Goal: Find specific page/section: Find specific page/section

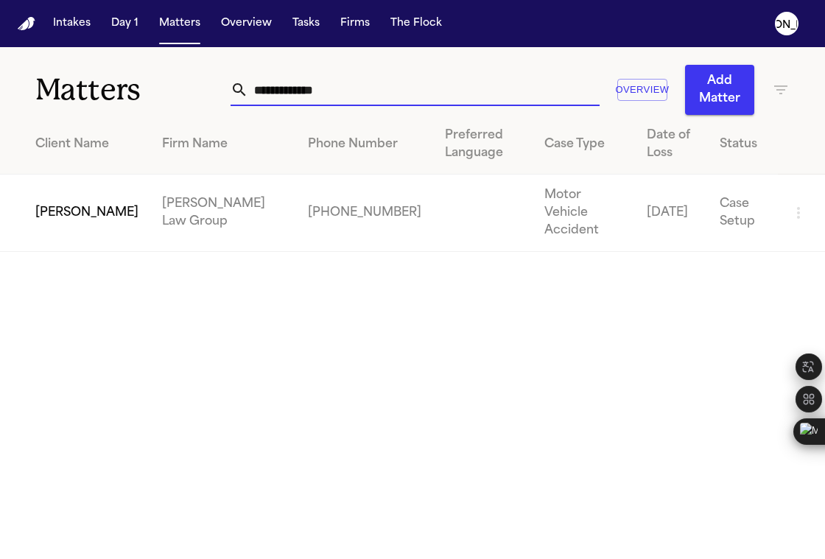
drag, startPoint x: 356, startPoint y: 98, endPoint x: 102, endPoint y: 86, distance: 254.5
click at [102, 86] on div "**********" at bounding box center [412, 81] width 825 height 68
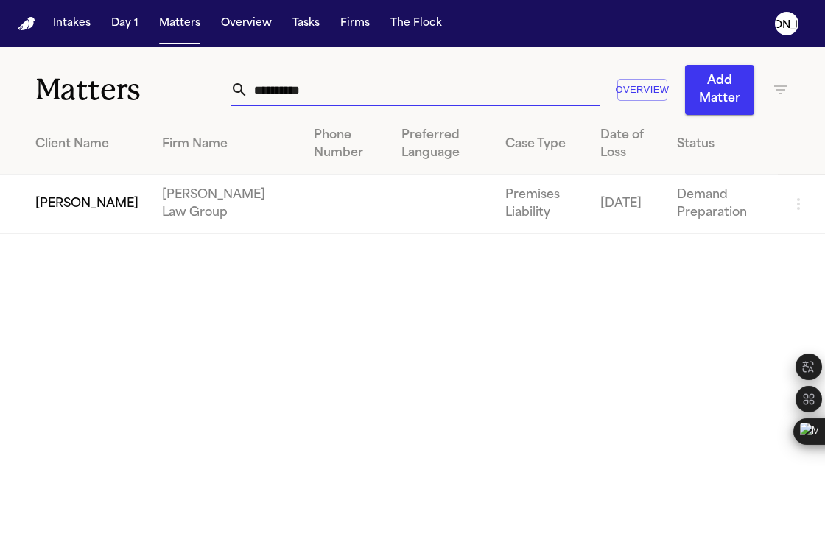
type input "**********"
click at [84, 205] on td "[PERSON_NAME]" at bounding box center [75, 205] width 150 height 60
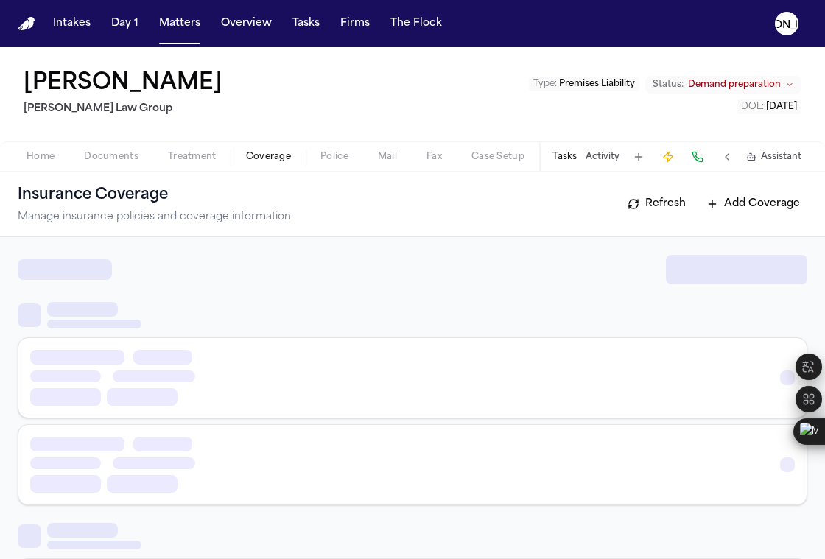
click at [262, 162] on span "Coverage" at bounding box center [268, 157] width 45 height 12
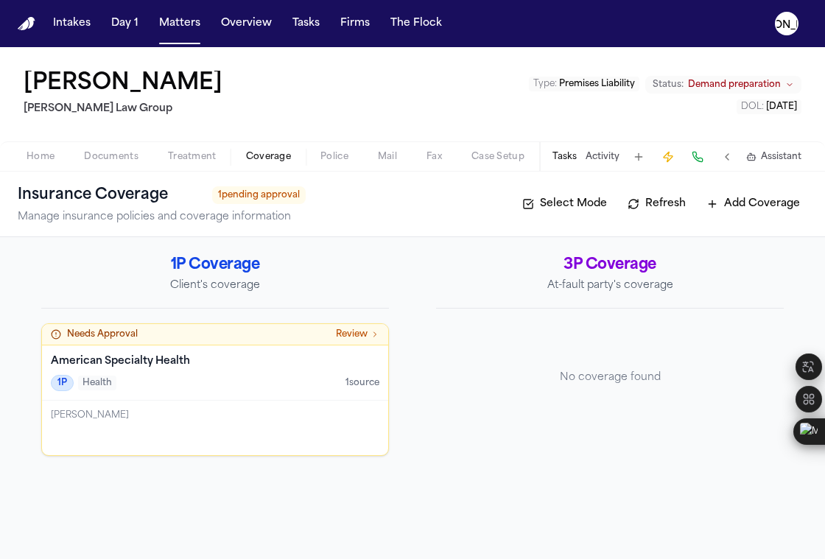
click at [205, 357] on h4 "American Specialty Health" at bounding box center [215, 361] width 329 height 15
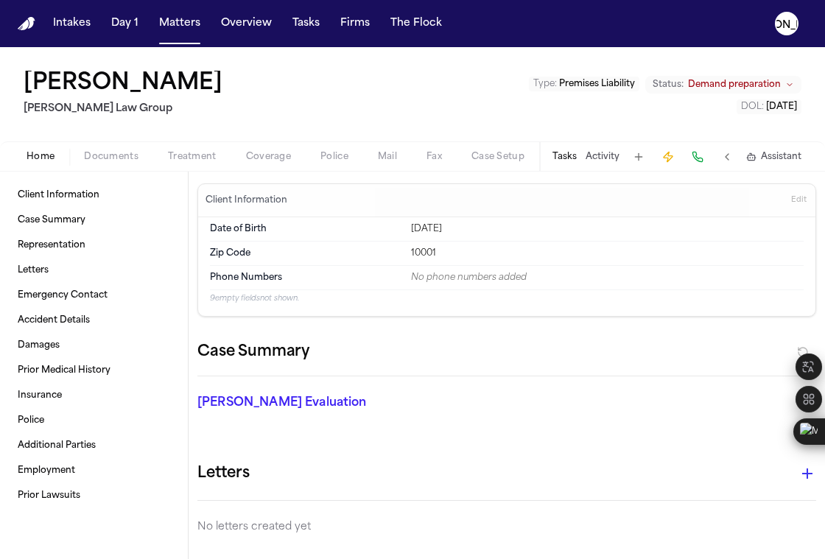
click at [282, 164] on span "button" at bounding box center [268, 164] width 63 height 1
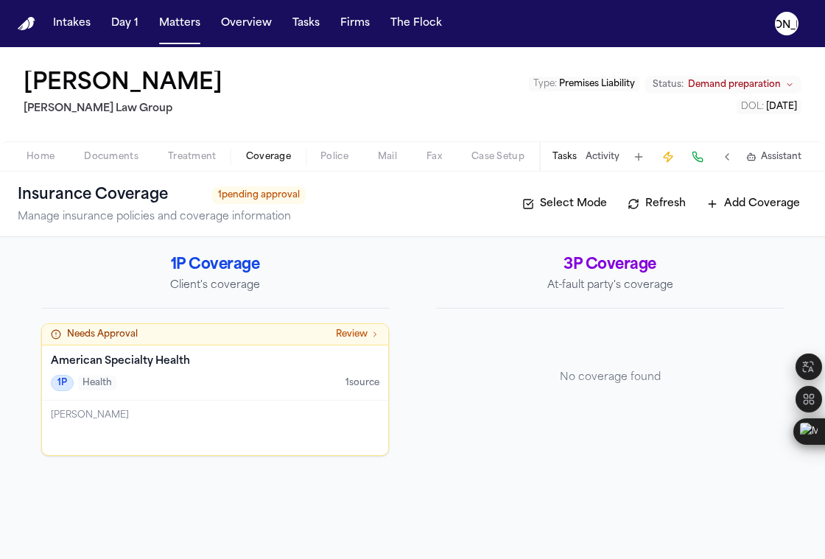
click at [181, 354] on h4 "American Specialty Health" at bounding box center [215, 361] width 329 height 15
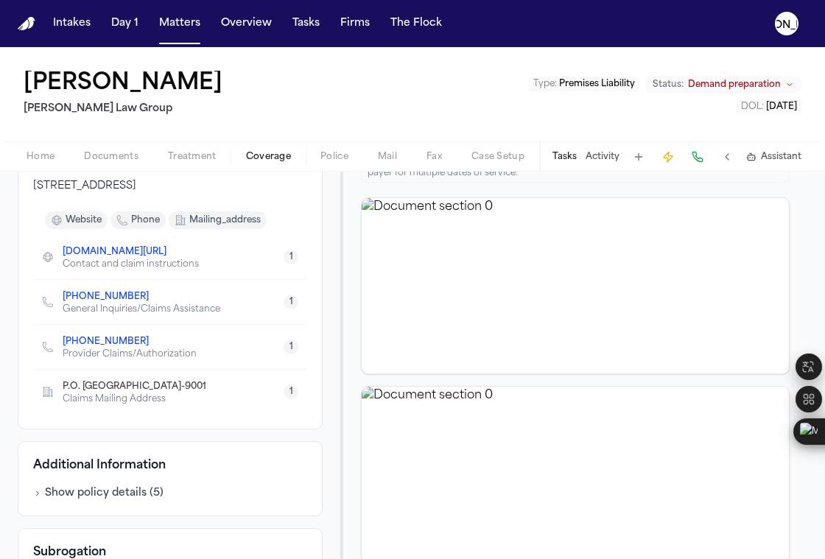
scroll to position [23, 0]
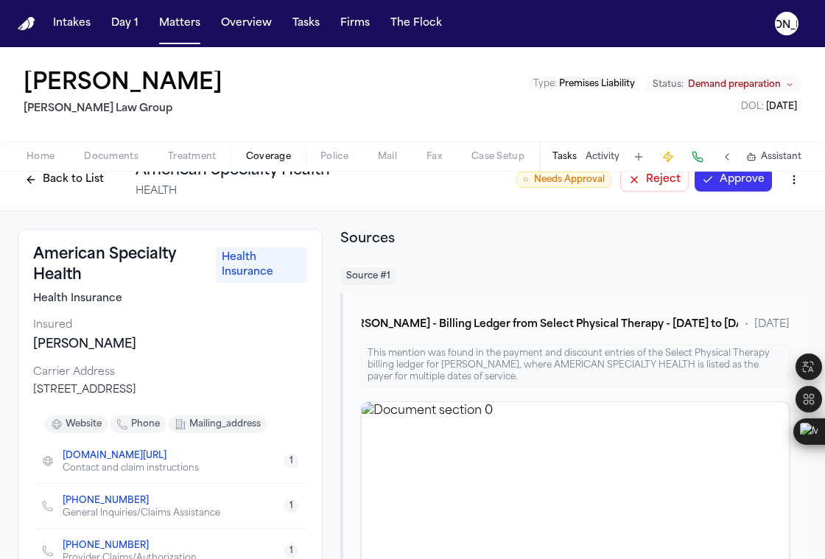
click at [136, 160] on span "Documents" at bounding box center [111, 157] width 55 height 12
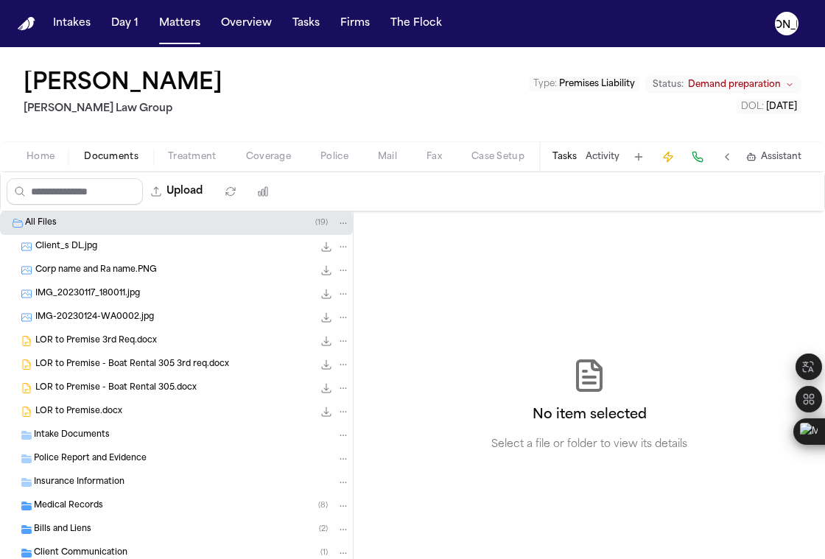
click at [154, 346] on div "LOR to Premise 3rd Req.docx 40.9 KB • DOCX" at bounding box center [192, 341] width 315 height 15
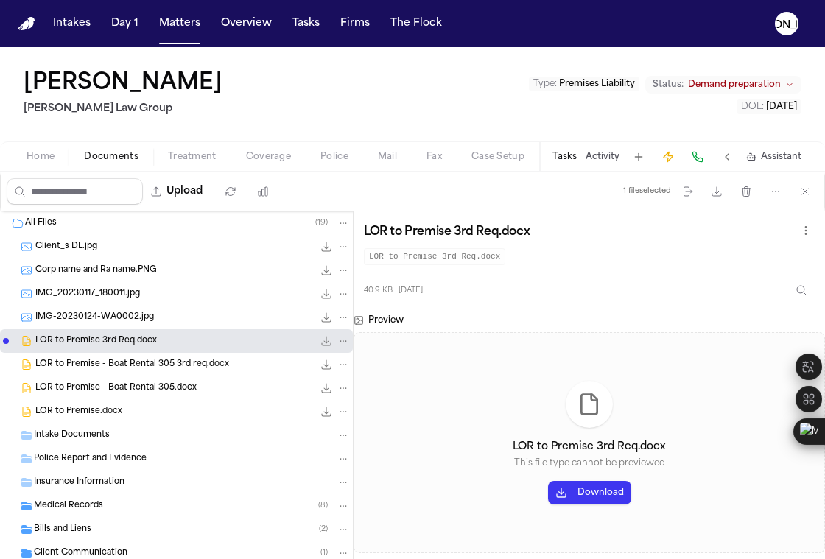
click at [140, 366] on span "LOR to Premise - Boat Rental 305 3rd req.docx" at bounding box center [132, 365] width 194 height 13
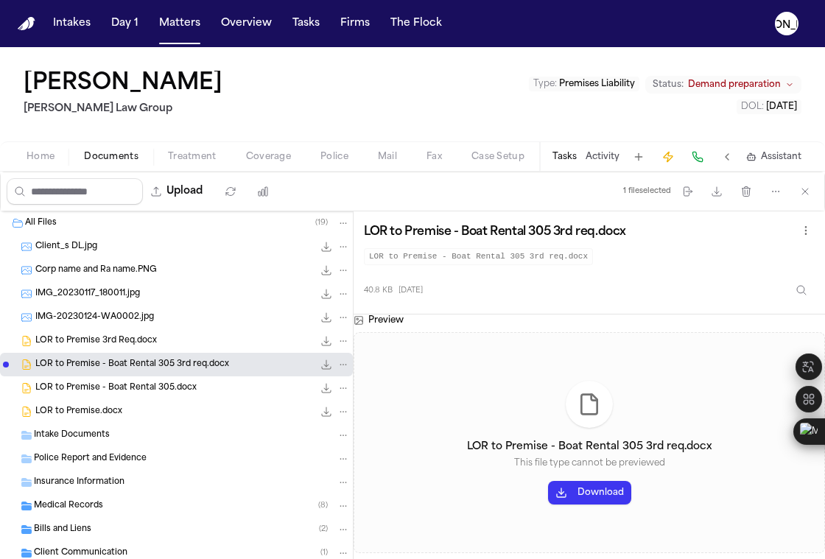
click at [99, 416] on span "LOR to Premise.docx" at bounding box center [78, 412] width 87 height 13
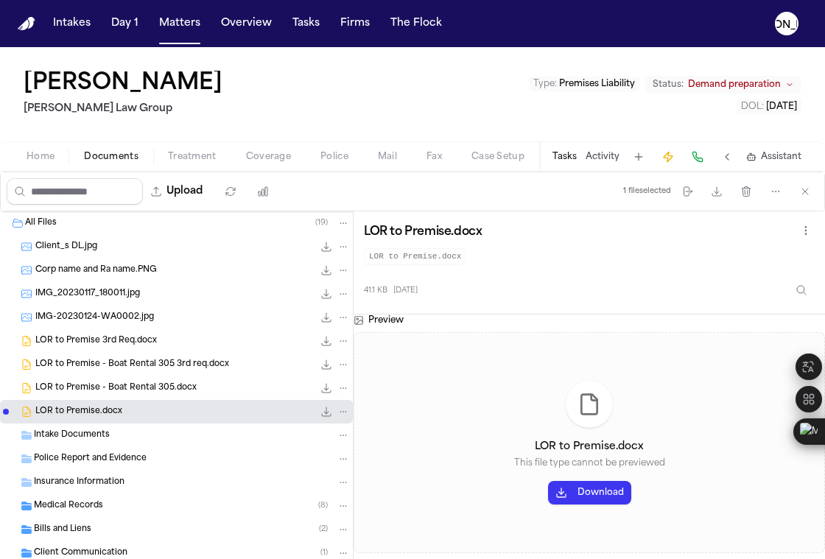
click at [82, 394] on span "LOR to Premise - Boat Rental 305.docx" at bounding box center [115, 388] width 161 height 13
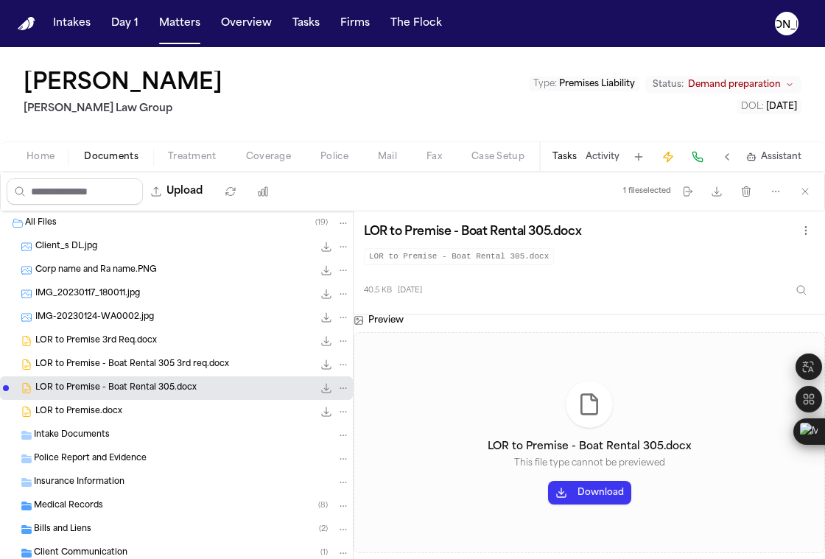
click at [77, 372] on div "LOR to Premise - Boat Rental 305 3rd req.docx 40.8 KB • DOCX" at bounding box center [176, 365] width 353 height 24
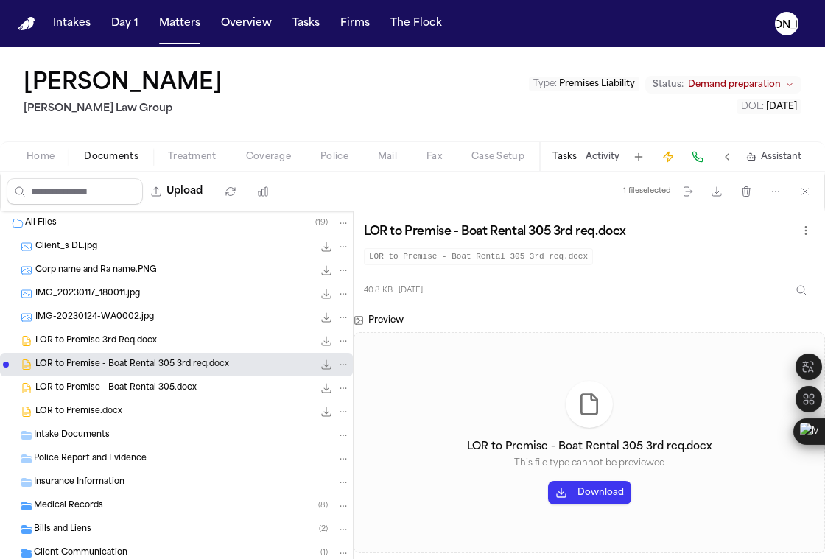
click at [60, 352] on div "LOR to Premise 3rd Req.docx 40.9 KB • DOCX" at bounding box center [176, 341] width 353 height 24
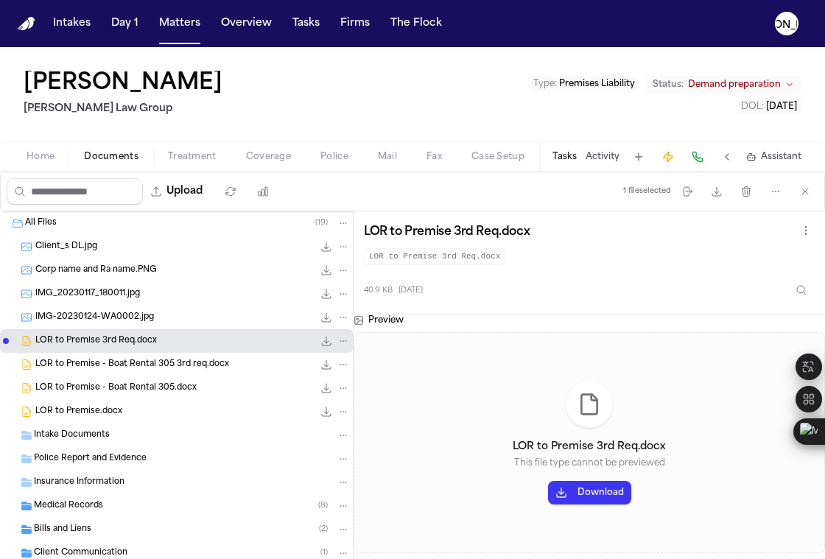
click at [85, 325] on div "IMG-20230124-WA0002.jpg 607.5 KB • JPG" at bounding box center [176, 318] width 353 height 24
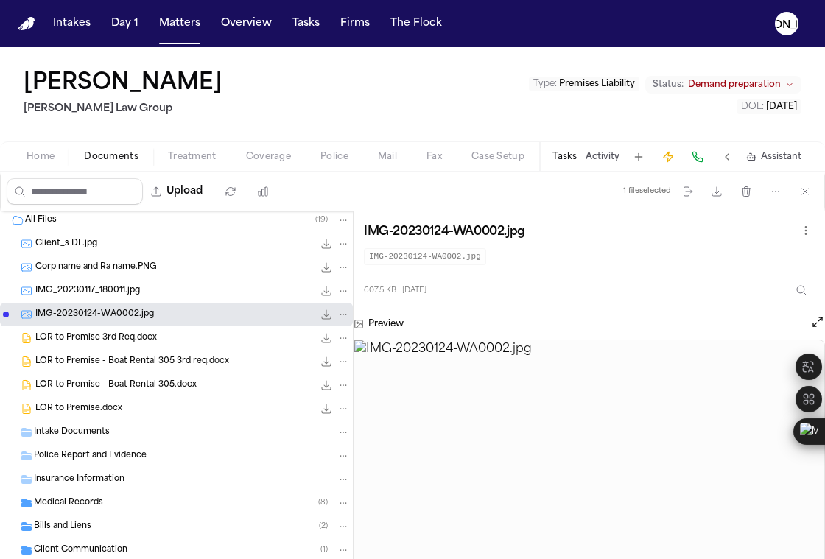
click at [86, 296] on span "IMG_20230117_180011.jpg" at bounding box center [87, 291] width 105 height 13
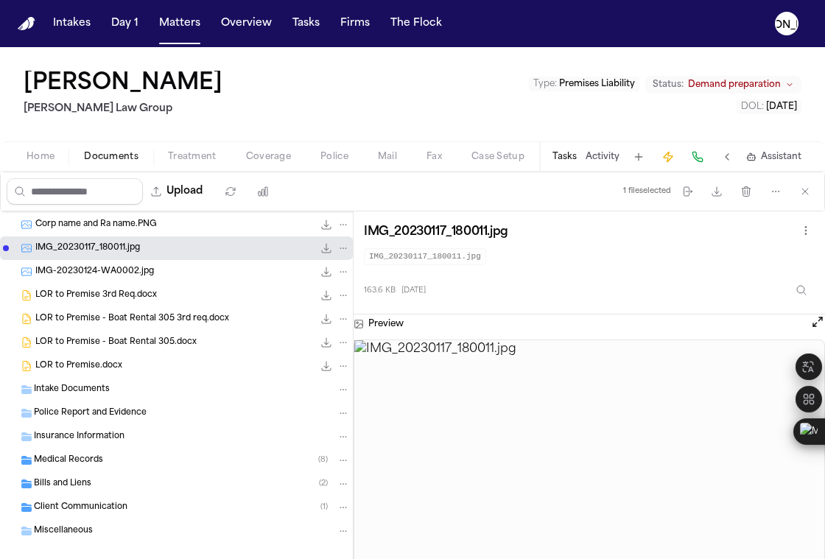
scroll to position [63, 0]
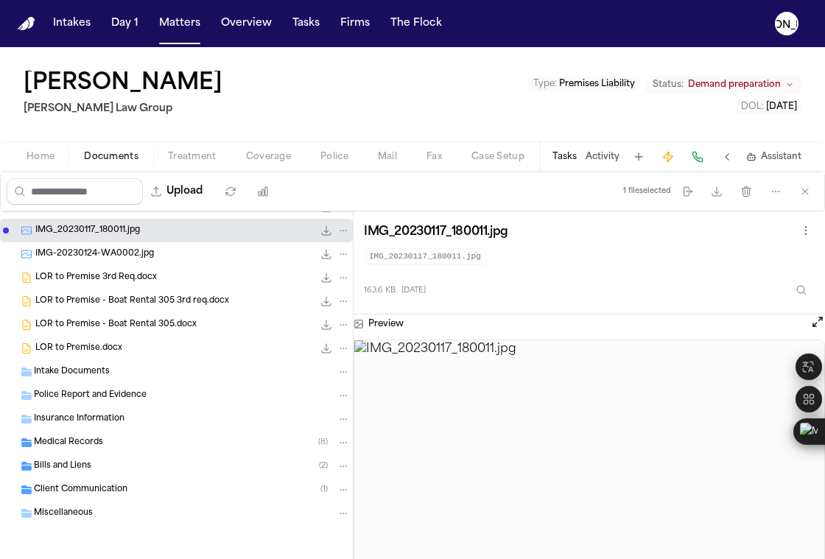
click at [111, 401] on span "Police Report and Evidence" at bounding box center [90, 396] width 113 height 13
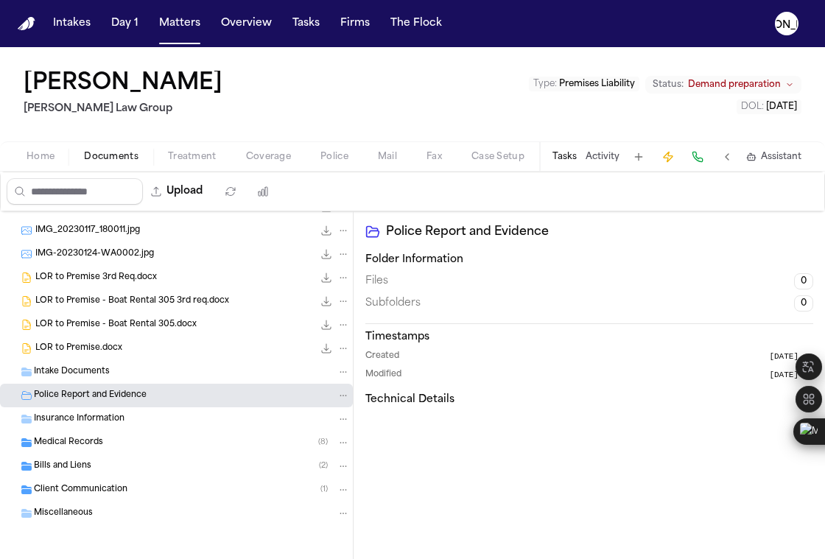
click at [75, 366] on span "Intake Documents" at bounding box center [72, 372] width 76 height 13
